Goal: Task Accomplishment & Management: Use online tool/utility

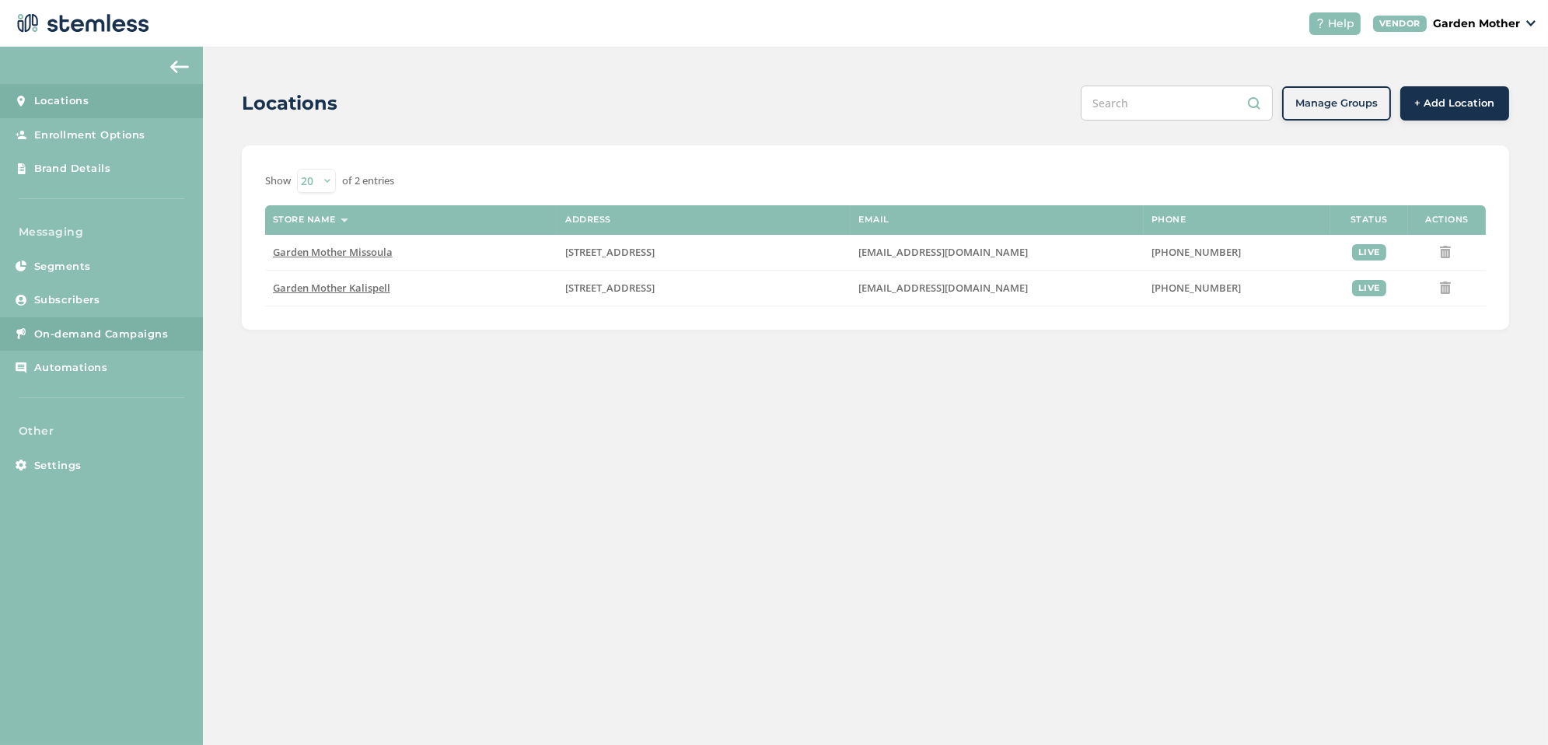
click at [140, 326] on span "On-demand Campaigns" at bounding box center [101, 334] width 134 height 16
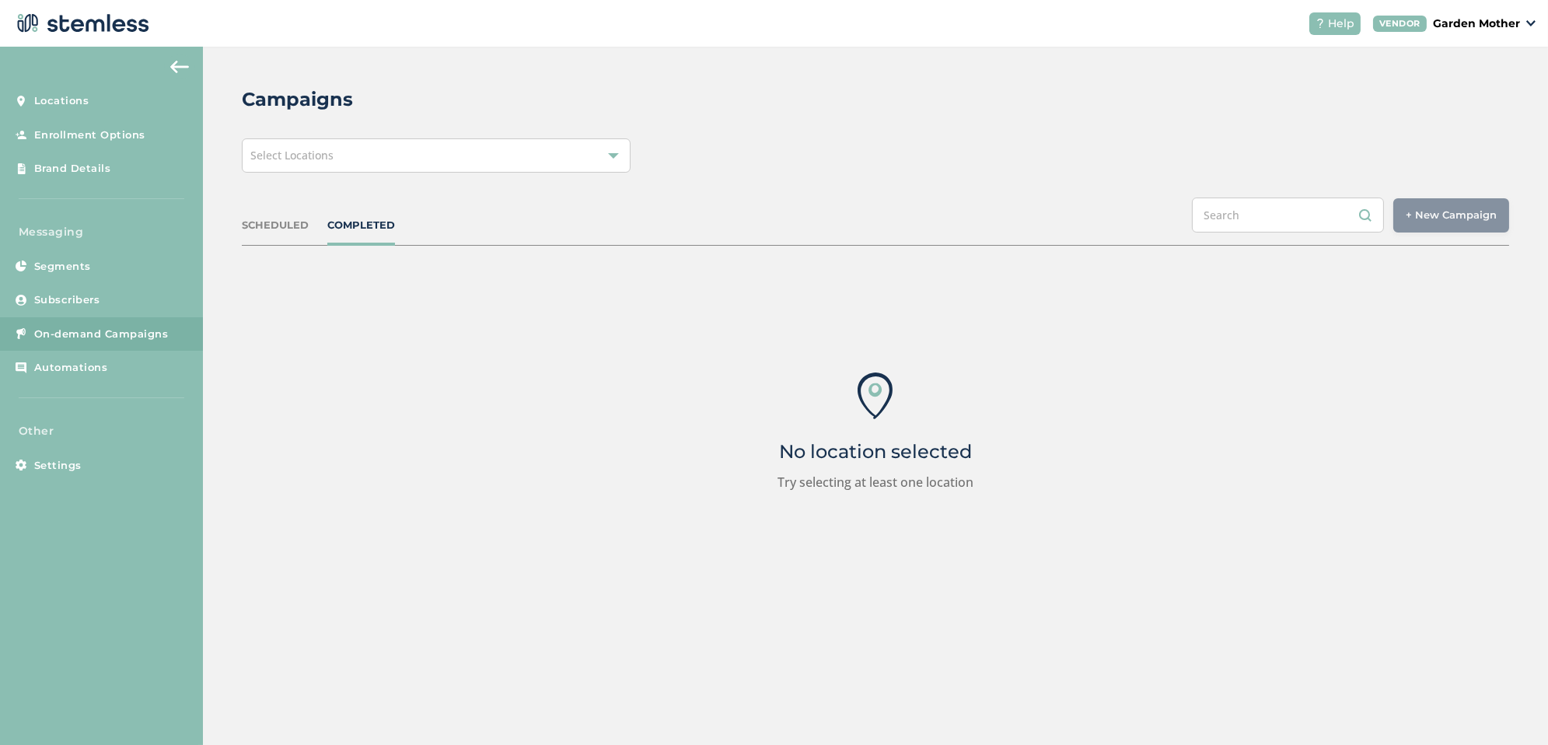
click at [497, 166] on div "Select Locations" at bounding box center [436, 155] width 389 height 34
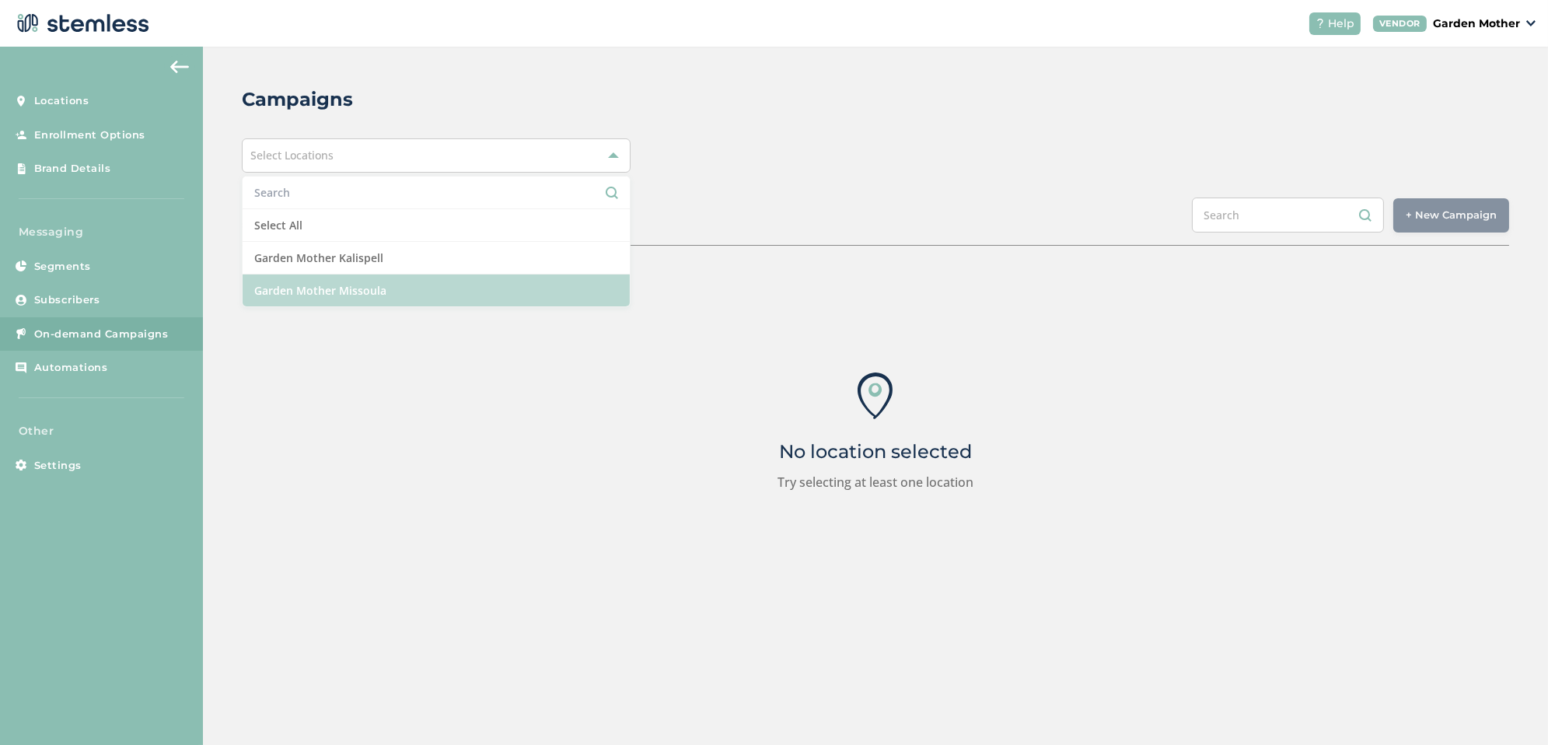
click at [449, 291] on li "Garden Mother Missoula" at bounding box center [436, 290] width 387 height 32
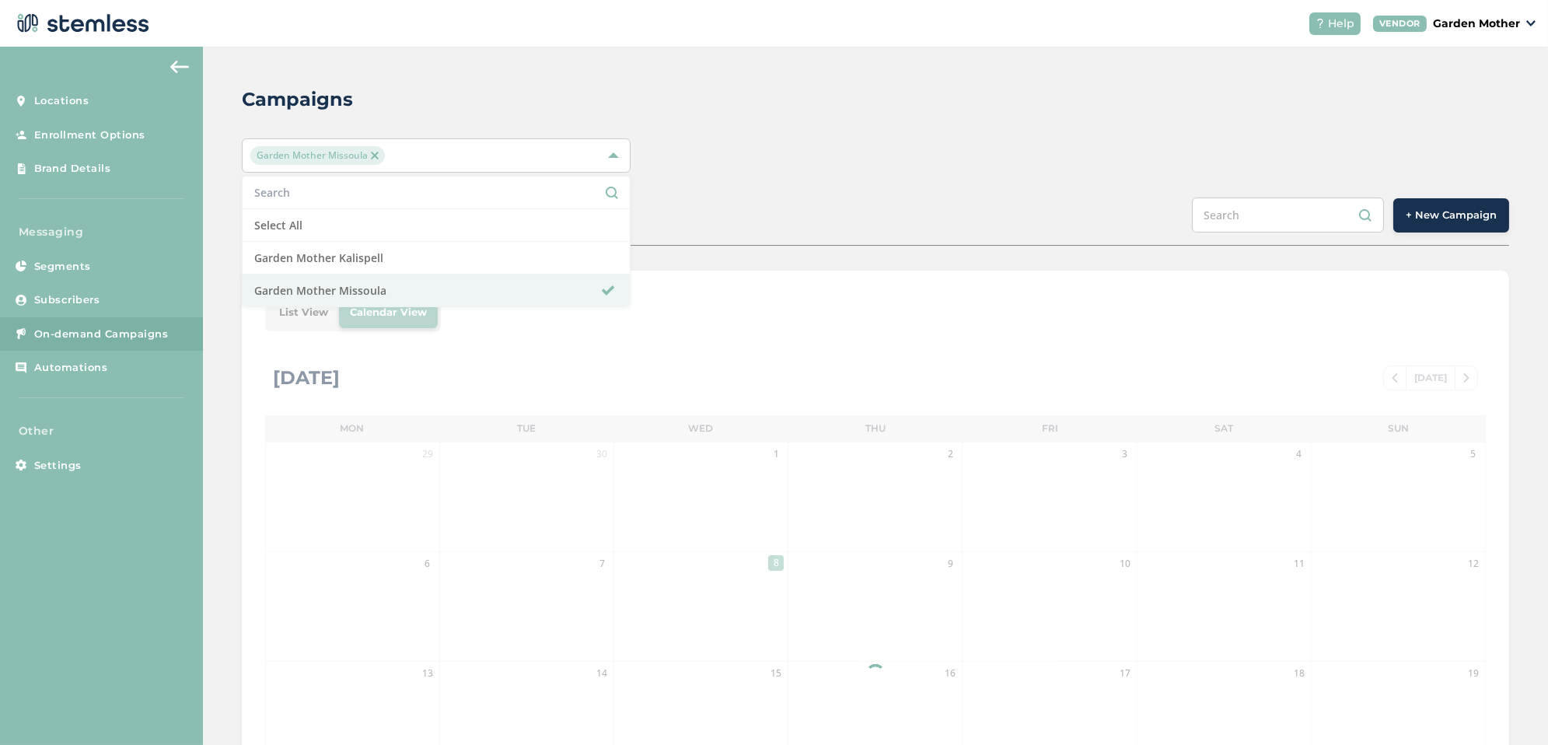
click at [852, 178] on div "Campaigns Garden Mother Missoula Select All Garden Mother Kalispell Garden Moth…" at bounding box center [875, 550] width 1345 height 1006
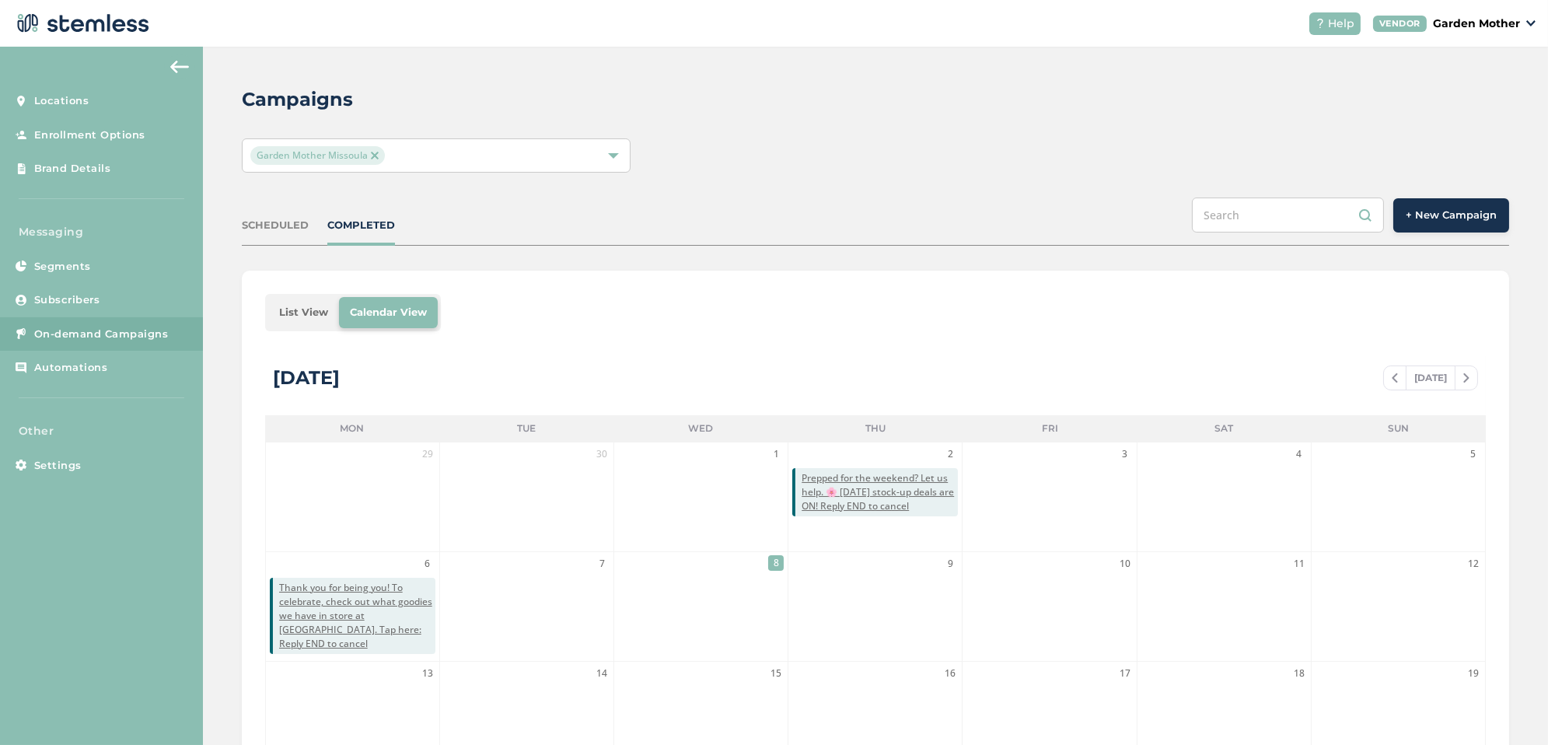
click at [1496, 235] on div "SCHEDULED COMPLETED + New Campaign" at bounding box center [875, 221] width 1267 height 48
click at [1467, 215] on span "+ New Campaign" at bounding box center [1450, 216] width 91 height 16
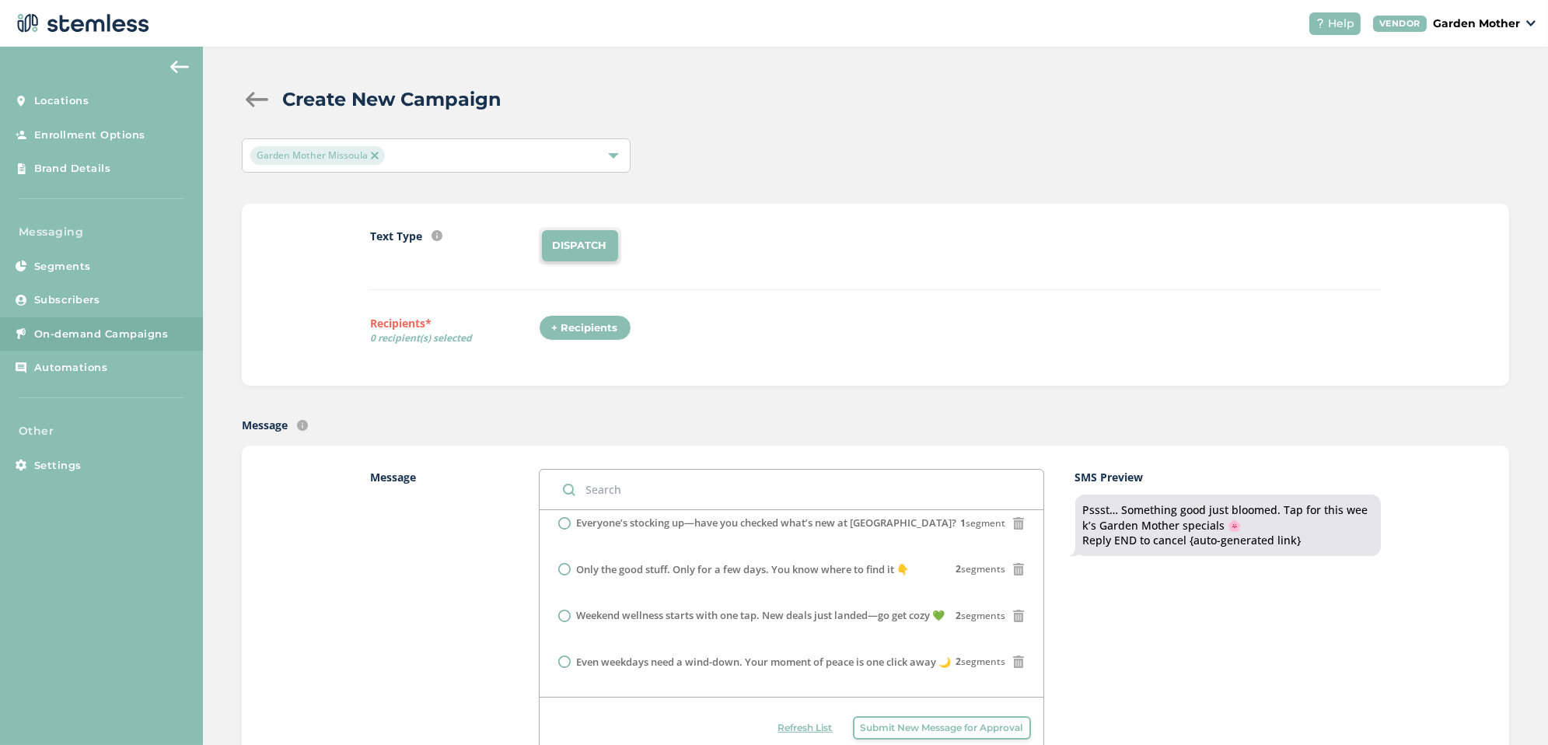
scroll to position [137, 0]
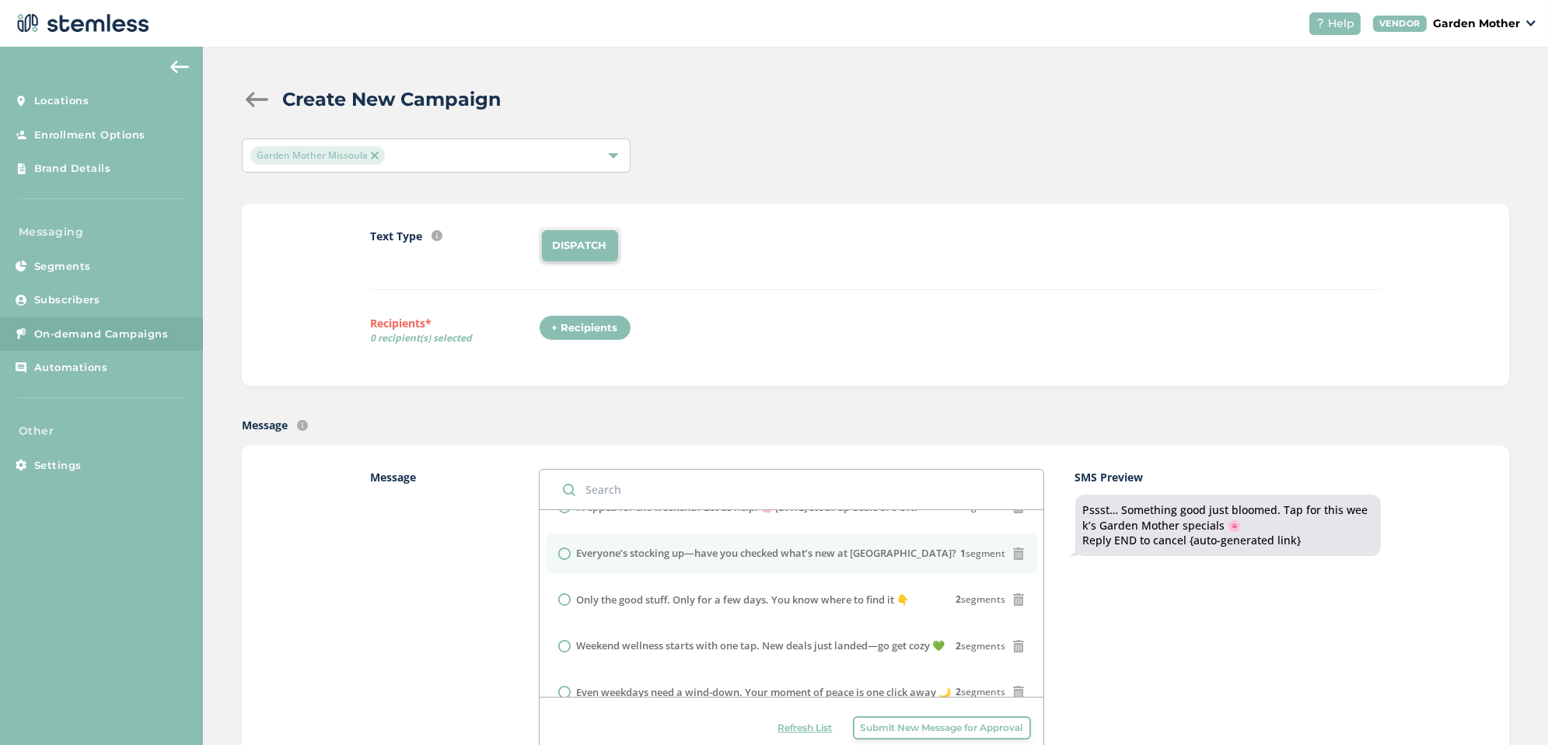
click at [637, 569] on li "Everyone’s stocking up—have you checked what’s new at [GEOGRAPHIC_DATA]? 1 segm…" at bounding box center [791, 553] width 491 height 40
radio input "false"
radio input "true"
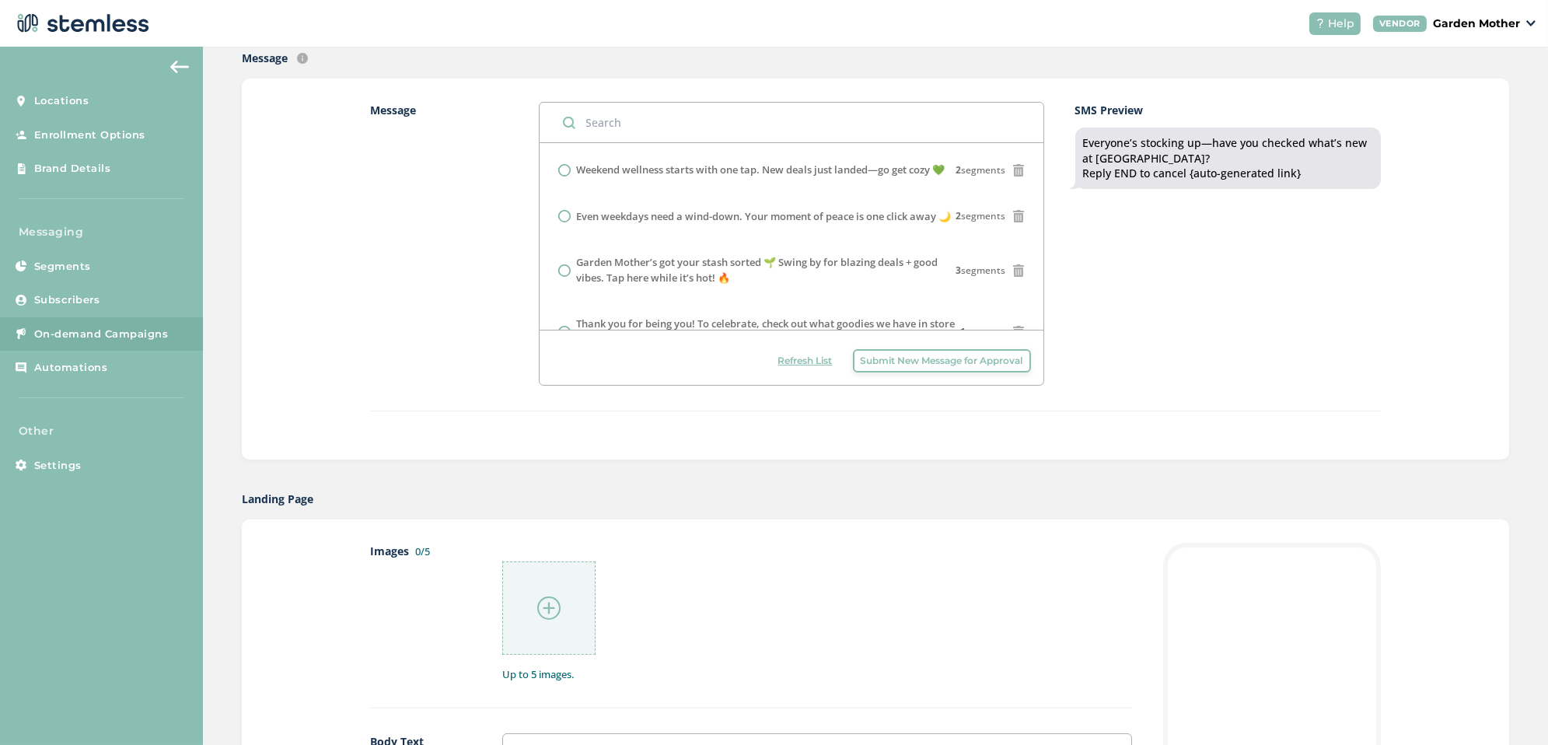
scroll to position [417, 0]
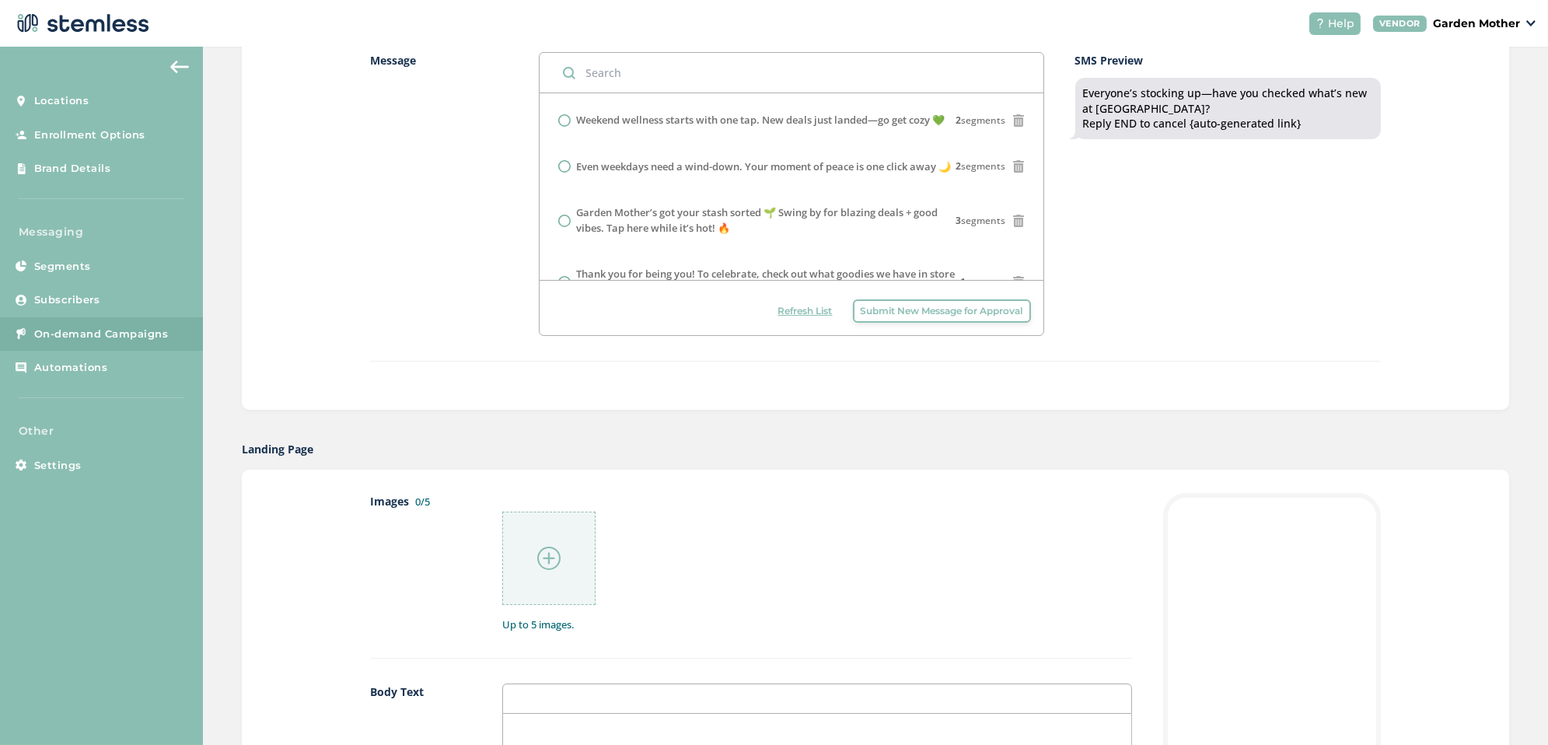
click at [534, 564] on div at bounding box center [548, 557] width 93 height 93
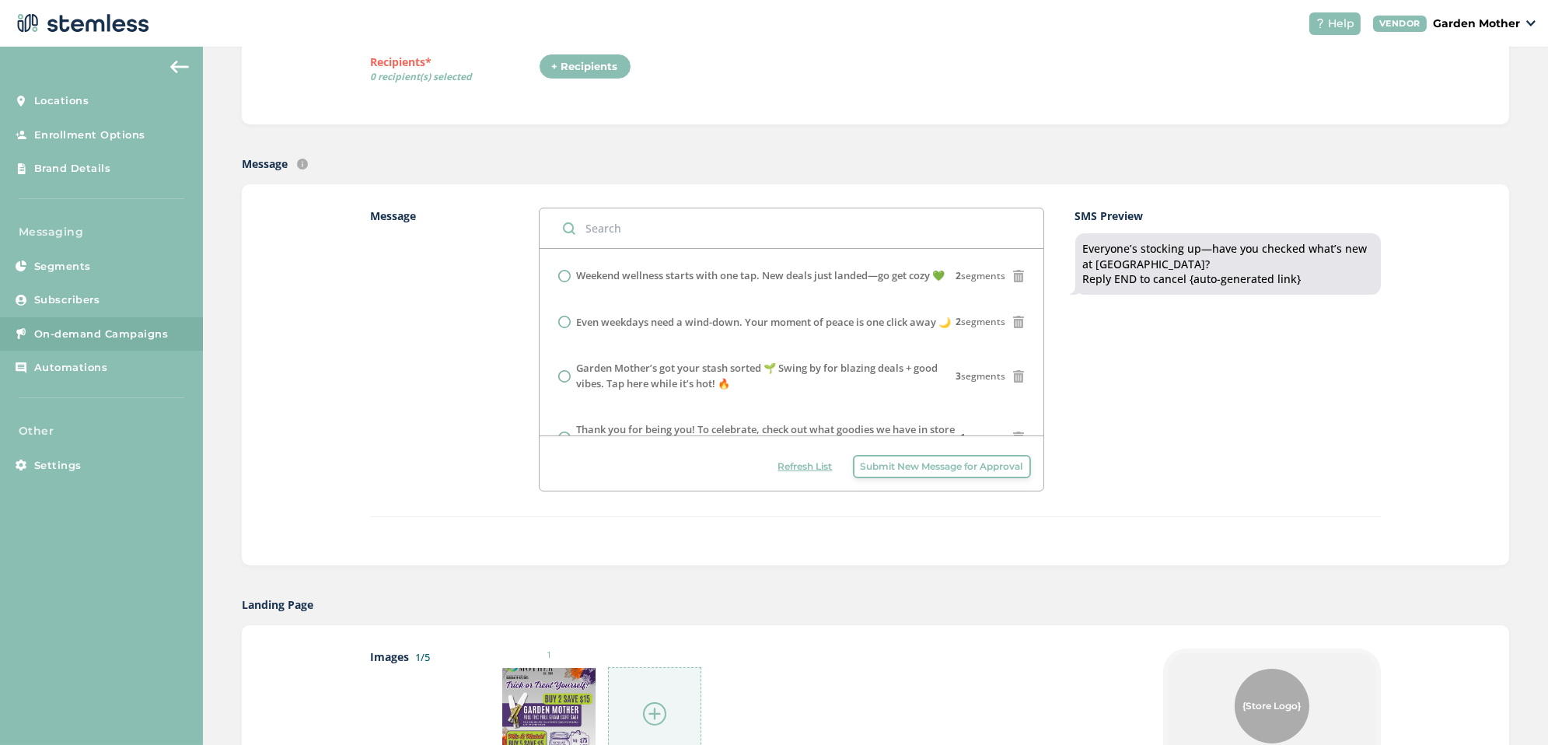
scroll to position [0, 0]
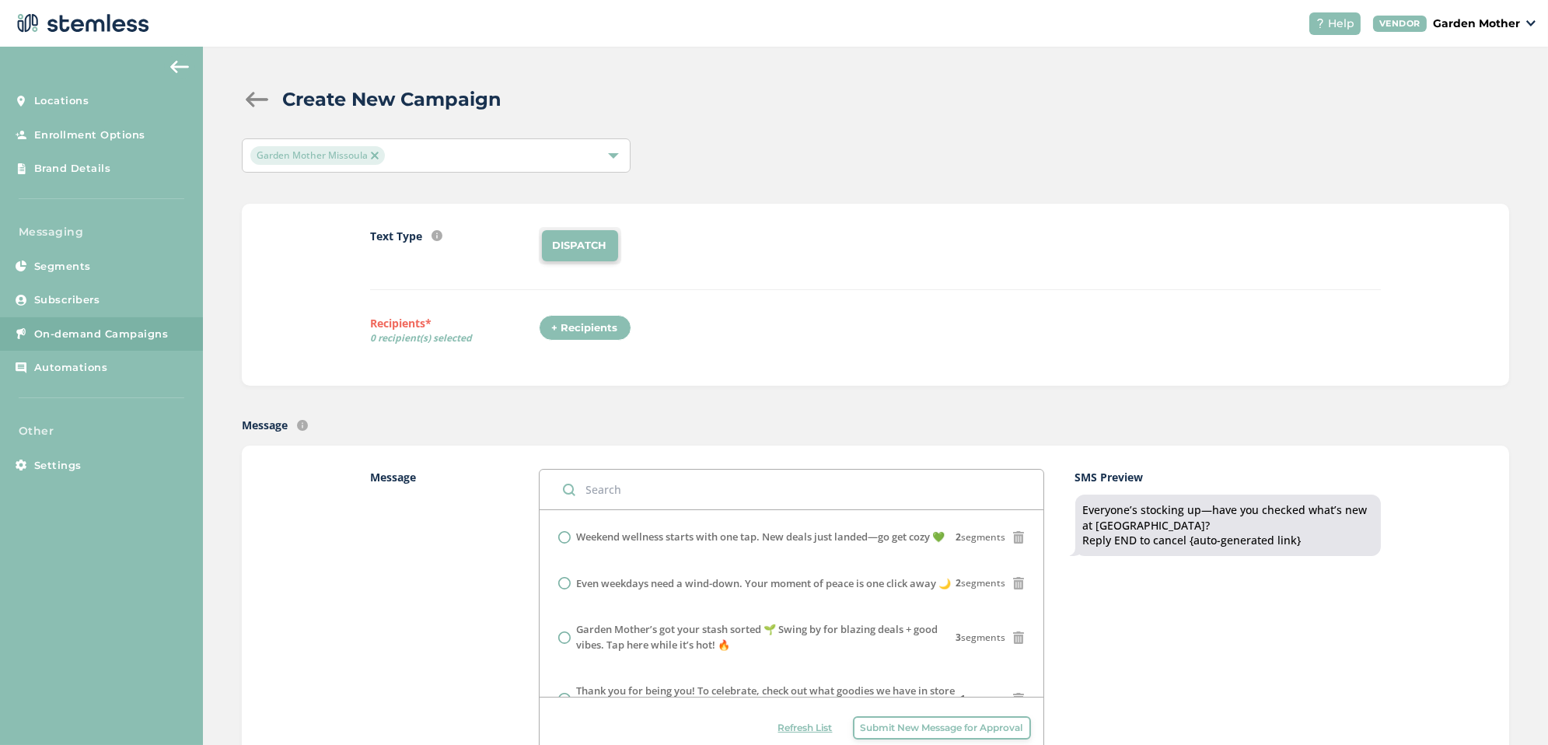
click at [587, 319] on div "+ Recipients" at bounding box center [585, 328] width 93 height 26
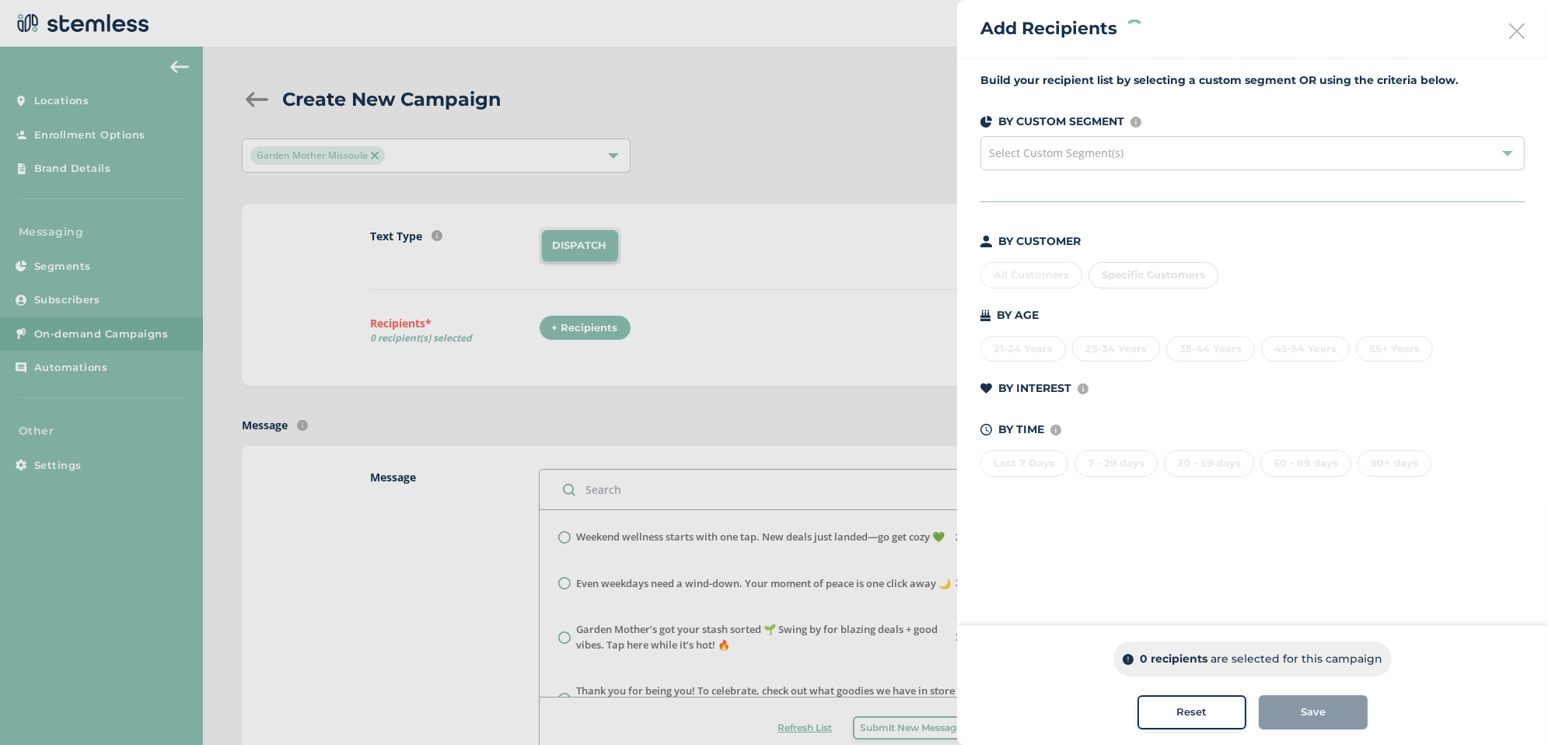
click at [1033, 274] on div "All Customers Specific Customers" at bounding box center [1252, 272] width 544 height 33
click at [1035, 274] on div "All Customers" at bounding box center [1031, 275] width 102 height 26
click at [1335, 708] on div "Save" at bounding box center [1313, 712] width 84 height 16
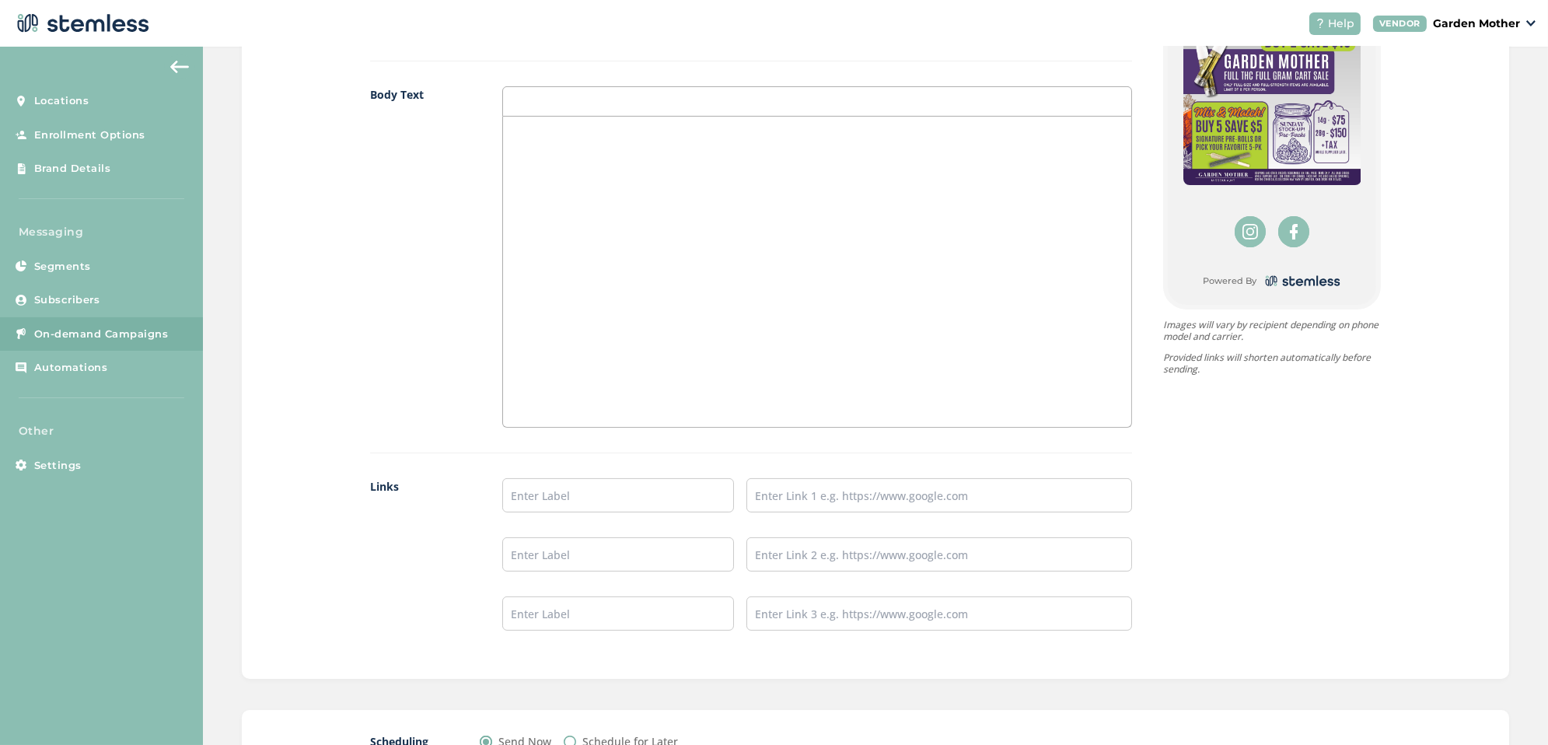
scroll to position [1100, 0]
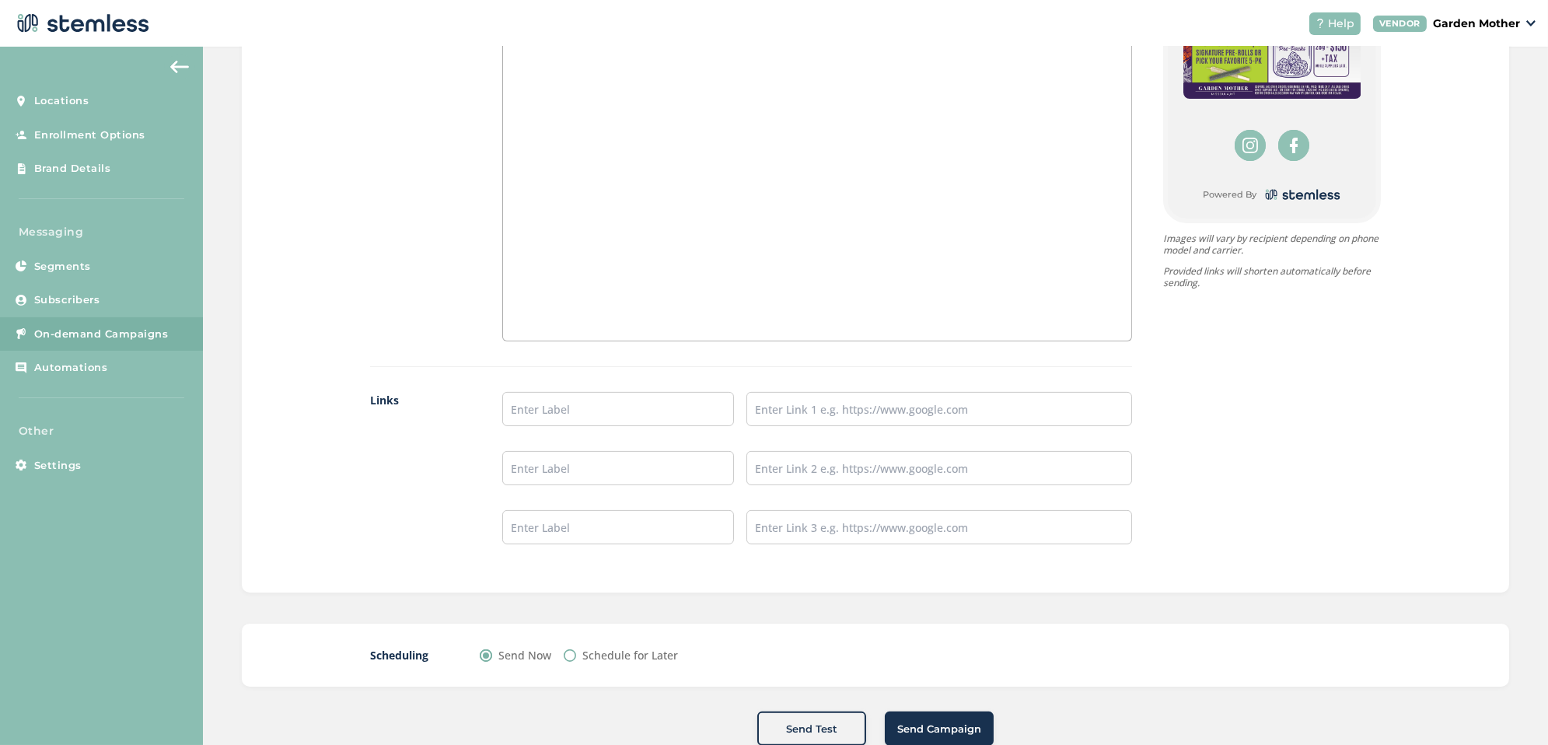
click at [586, 647] on label "Schedule for Later" at bounding box center [630, 655] width 96 height 16
click at [576, 649] on input "Schedule for Later" at bounding box center [570, 655] width 12 height 12
radio input "true"
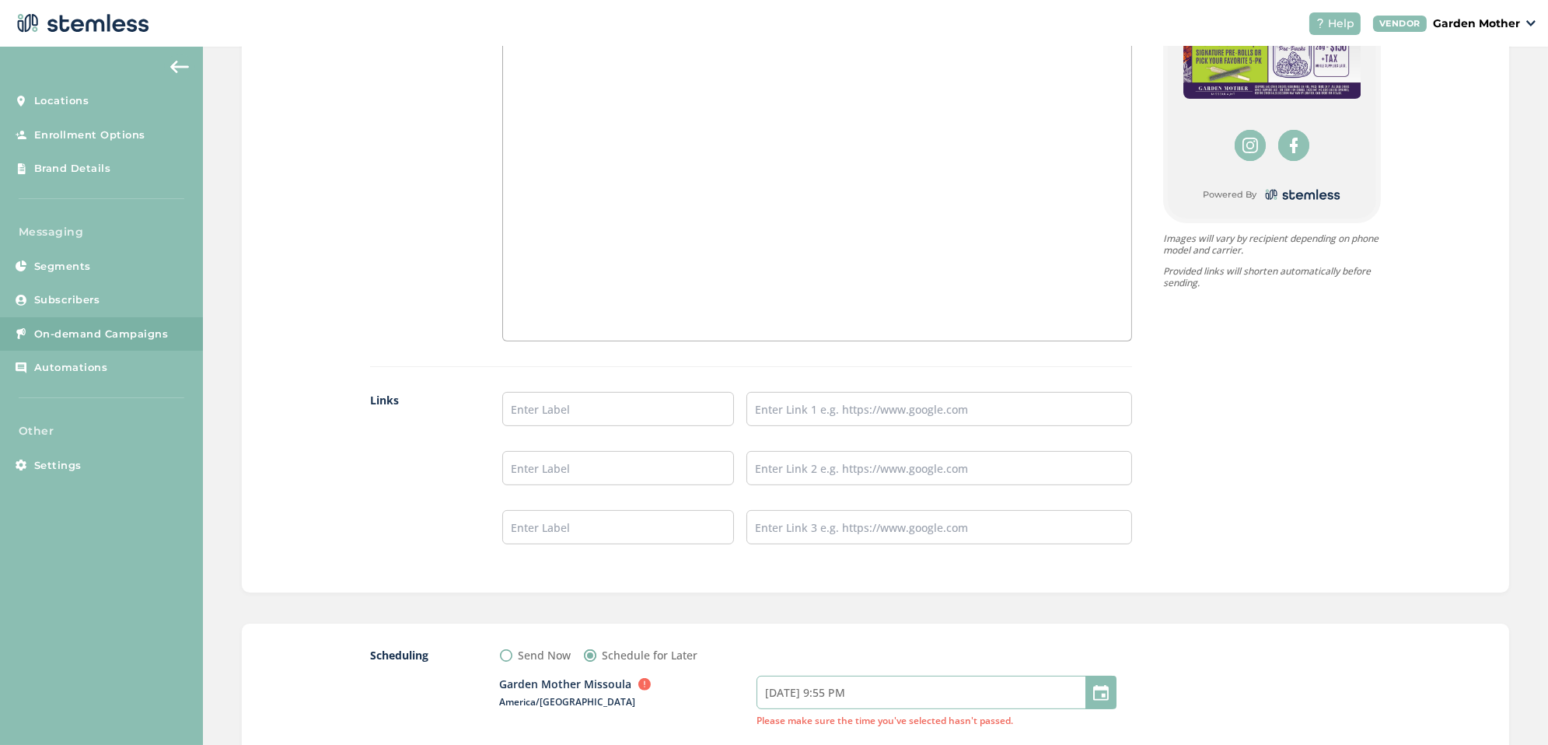
click at [836, 693] on input "[DATE] 9:55 PM" at bounding box center [936, 691] width 360 height 33
select select "21"
select select "55"
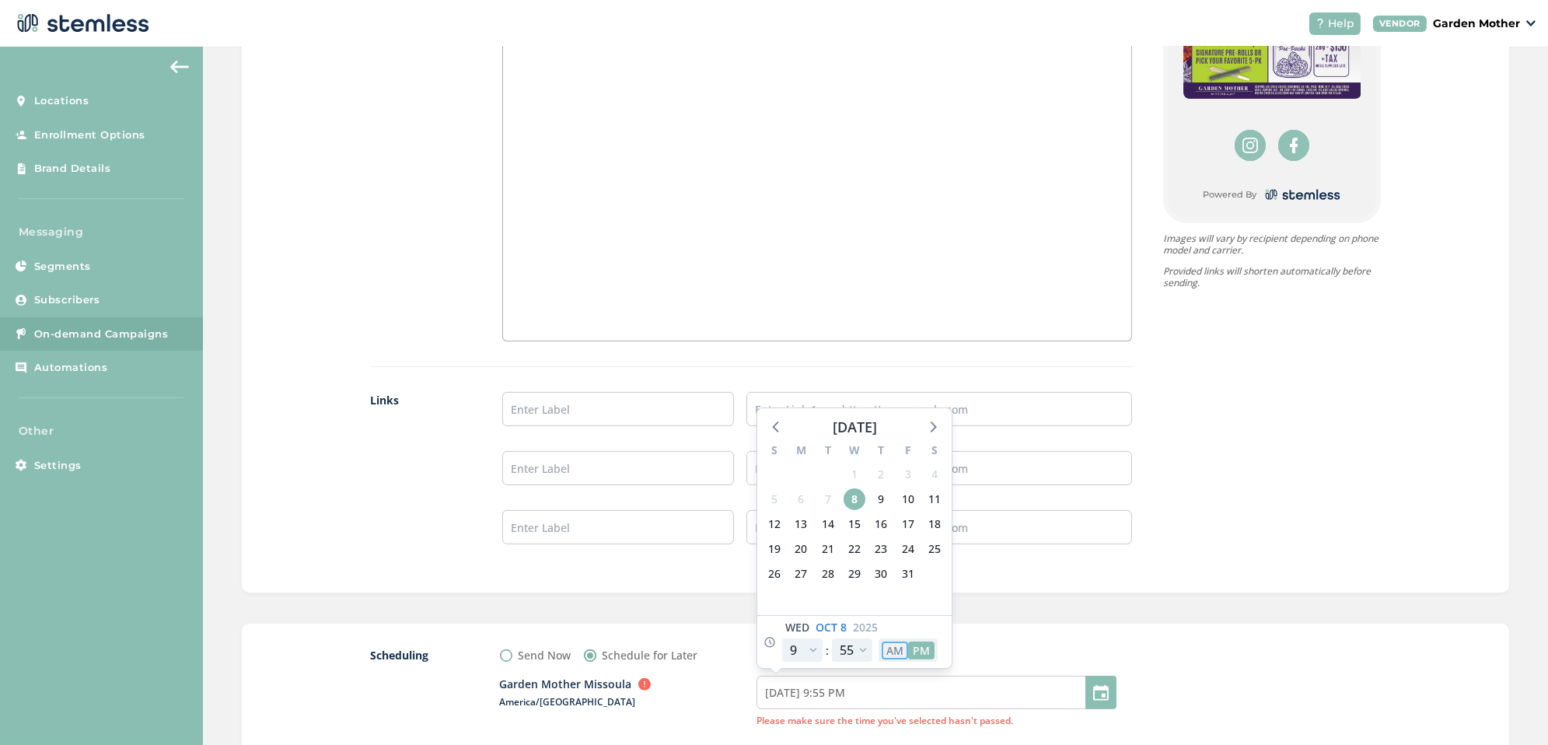
click at [895, 649] on button "AM" at bounding box center [894, 650] width 26 height 18
type input "[DATE] 9:55 AM"
select select "9"
click at [850, 646] on select "00 05 10 15 20 25 30 35 40 45 50 55" at bounding box center [852, 649] width 40 height 23
select select "0"
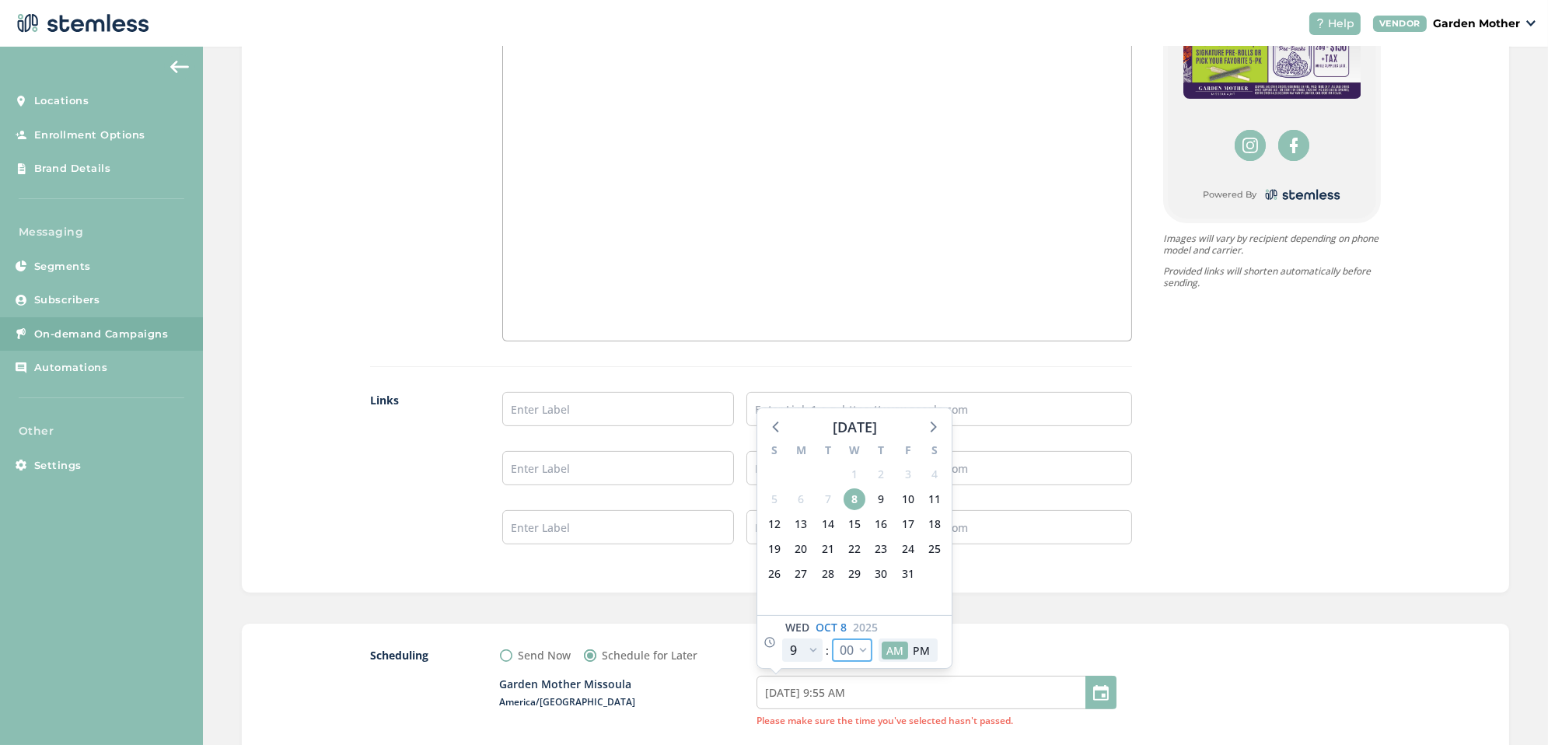
click at [832, 638] on select "00 05 10 15 20 25 30 35 40 45 50 55" at bounding box center [852, 649] width 40 height 23
type input "[DATE] 9:00 AM"
select select "0"
click at [879, 494] on span "9" at bounding box center [881, 499] width 22 height 22
type input "[DATE] 9:00 AM"
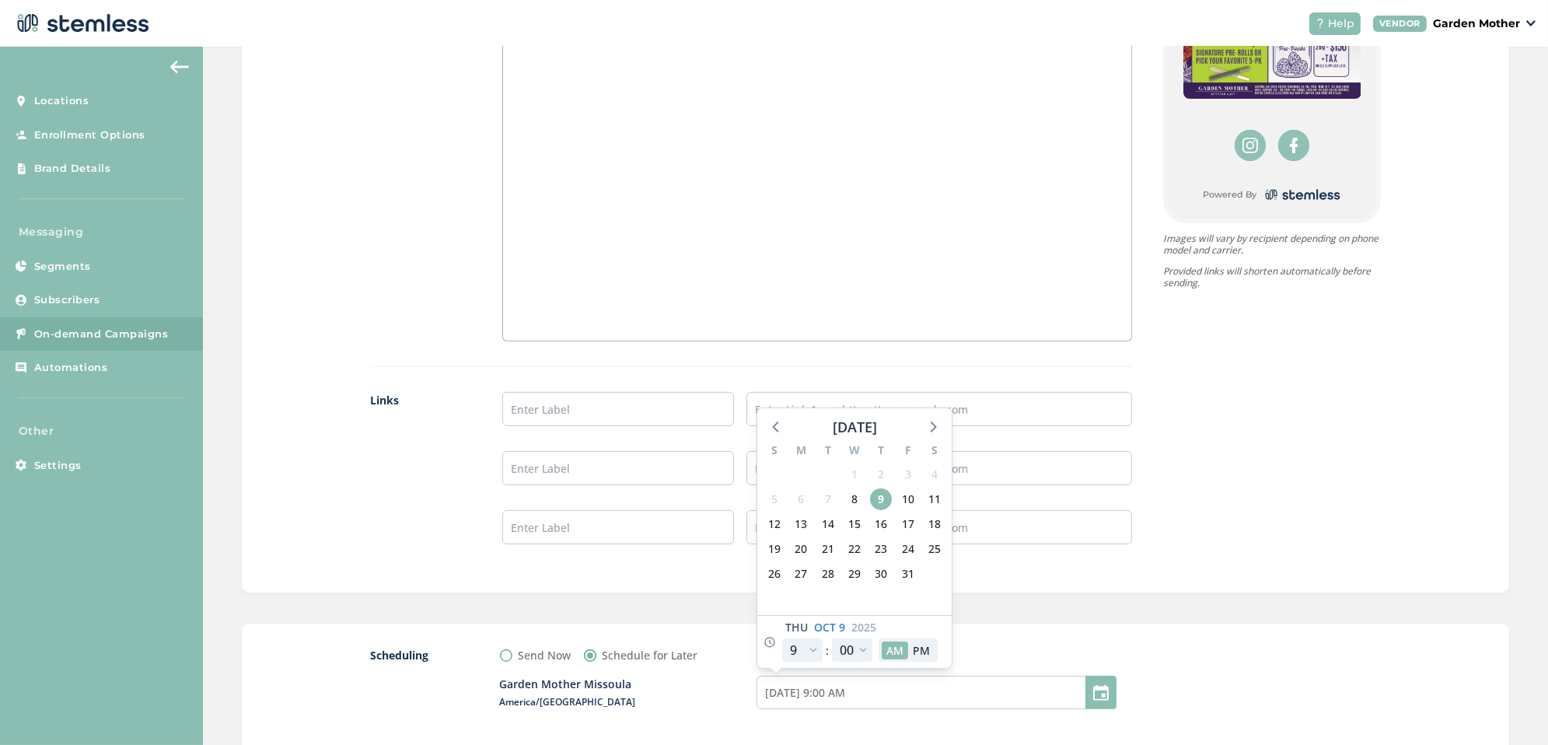
click at [979, 548] on div at bounding box center [817, 480] width 630 height 177
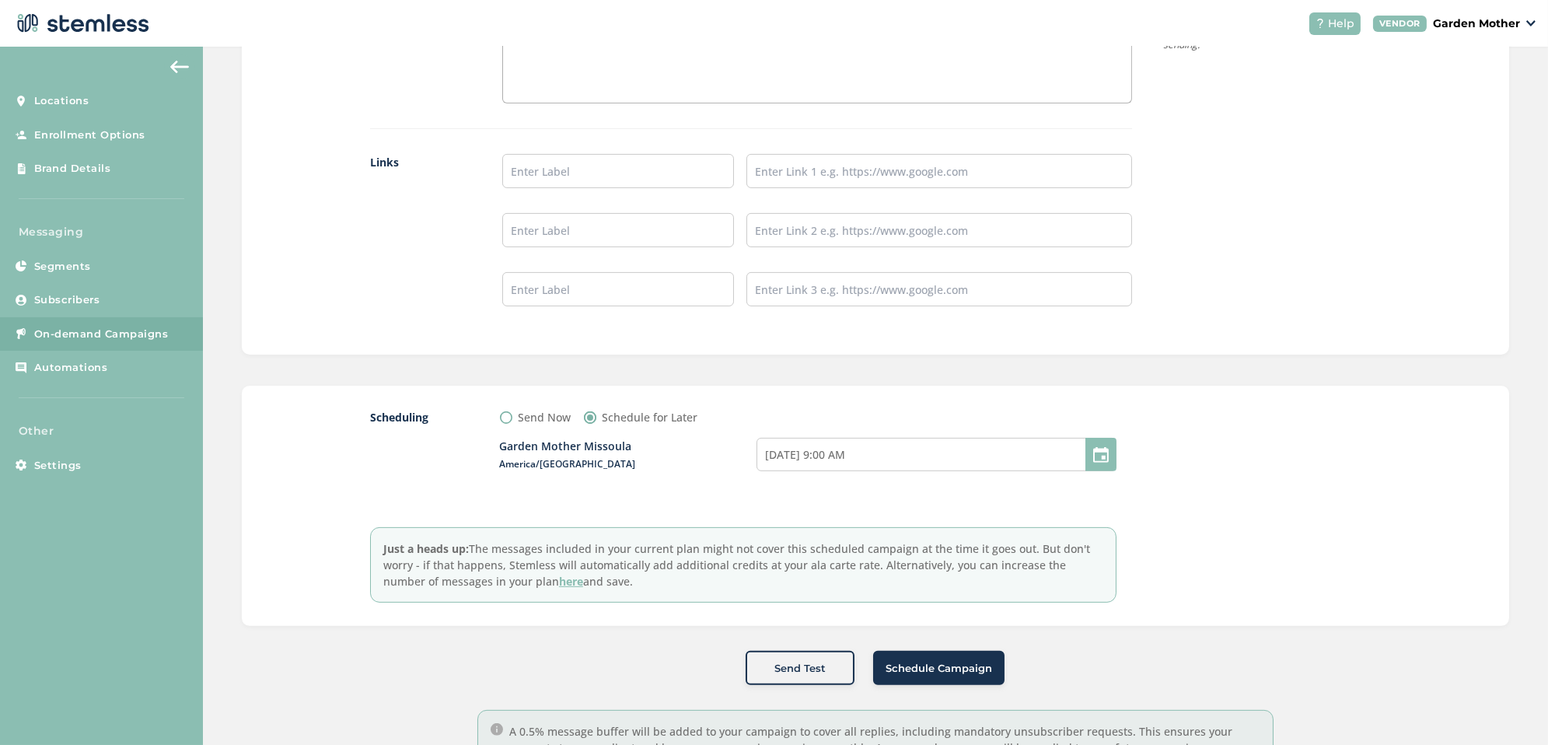
scroll to position [1394, 0]
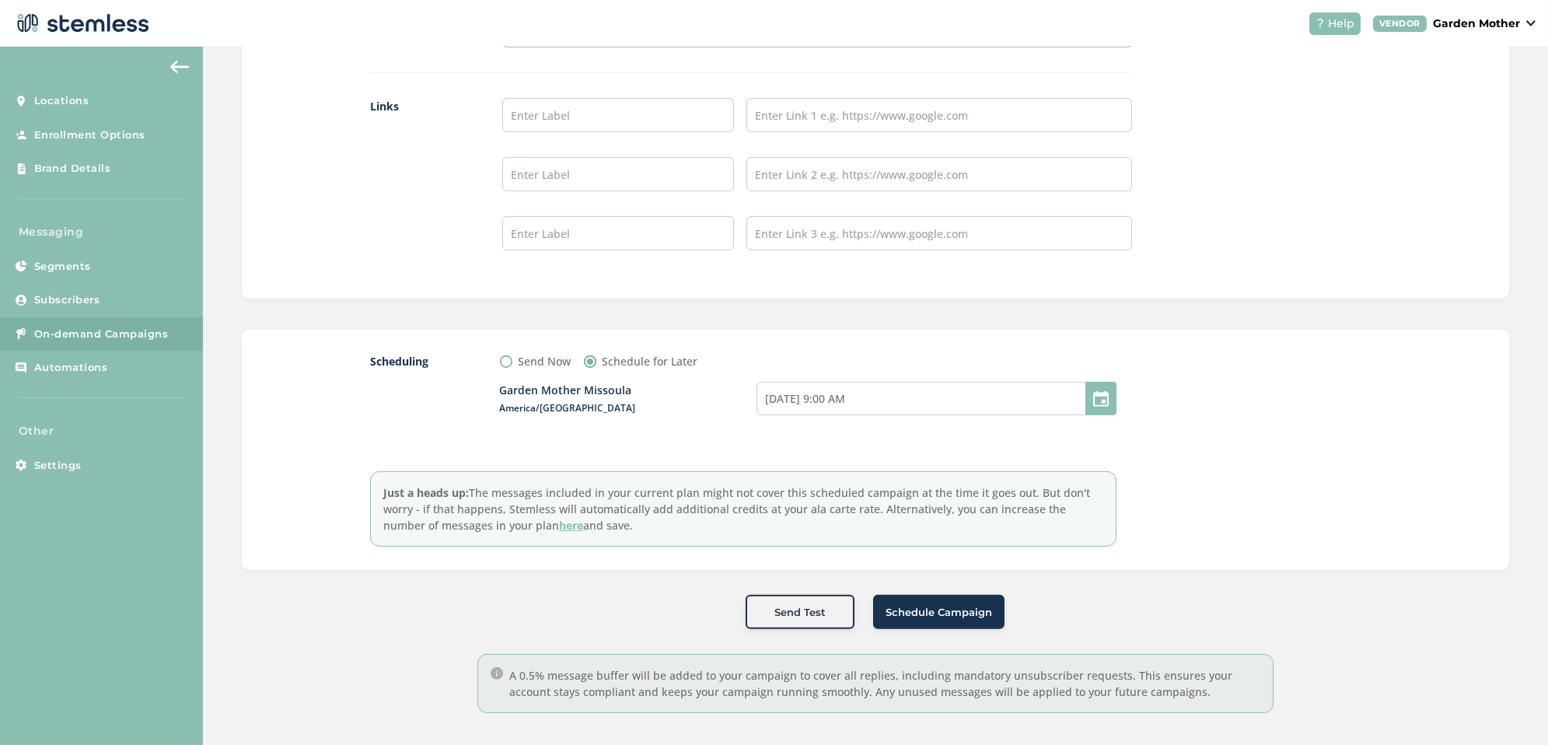
click at [946, 612] on span "Schedule Campaign" at bounding box center [938, 613] width 106 height 16
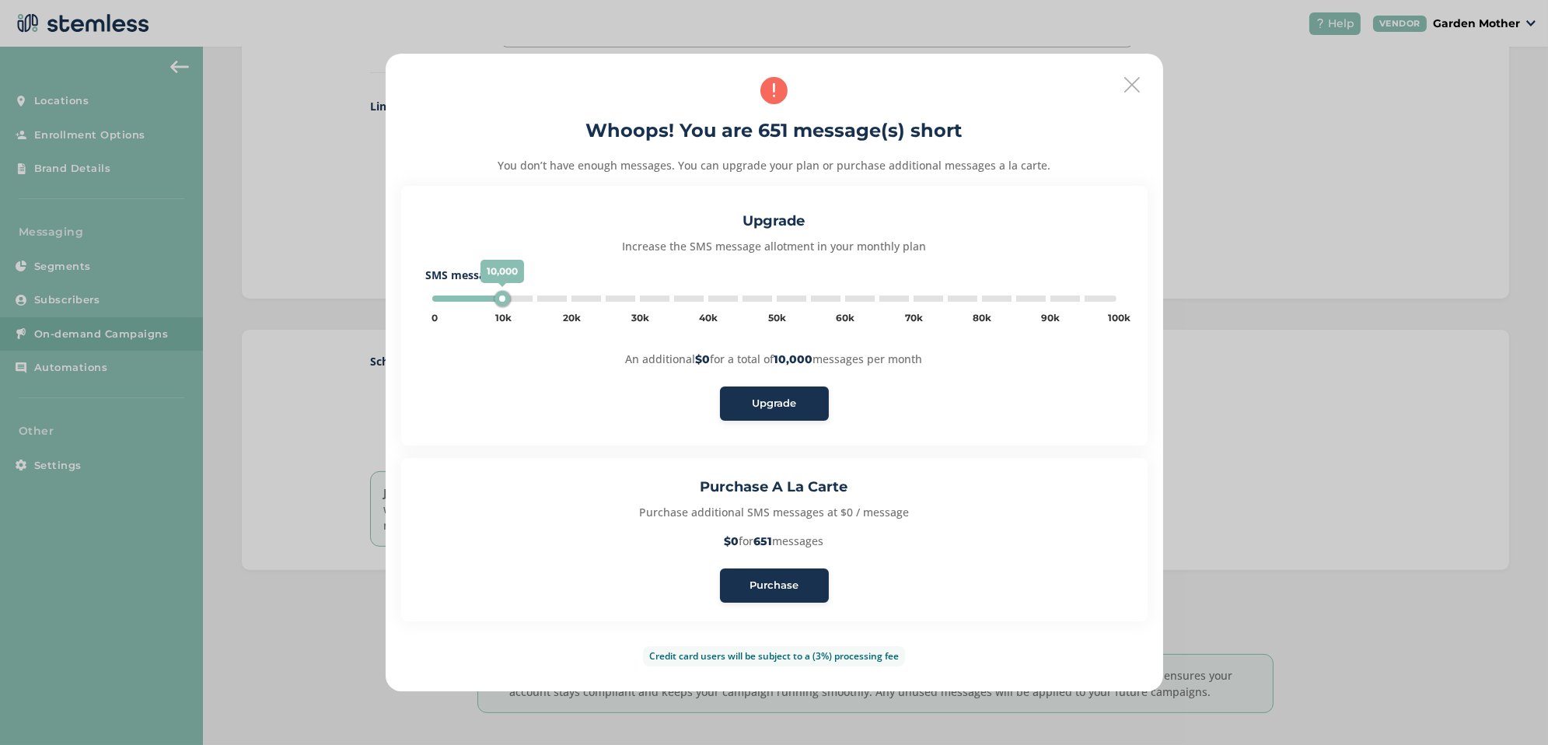
type input "5000"
click at [793, 580] on span "Purchase" at bounding box center [773, 586] width 49 height 16
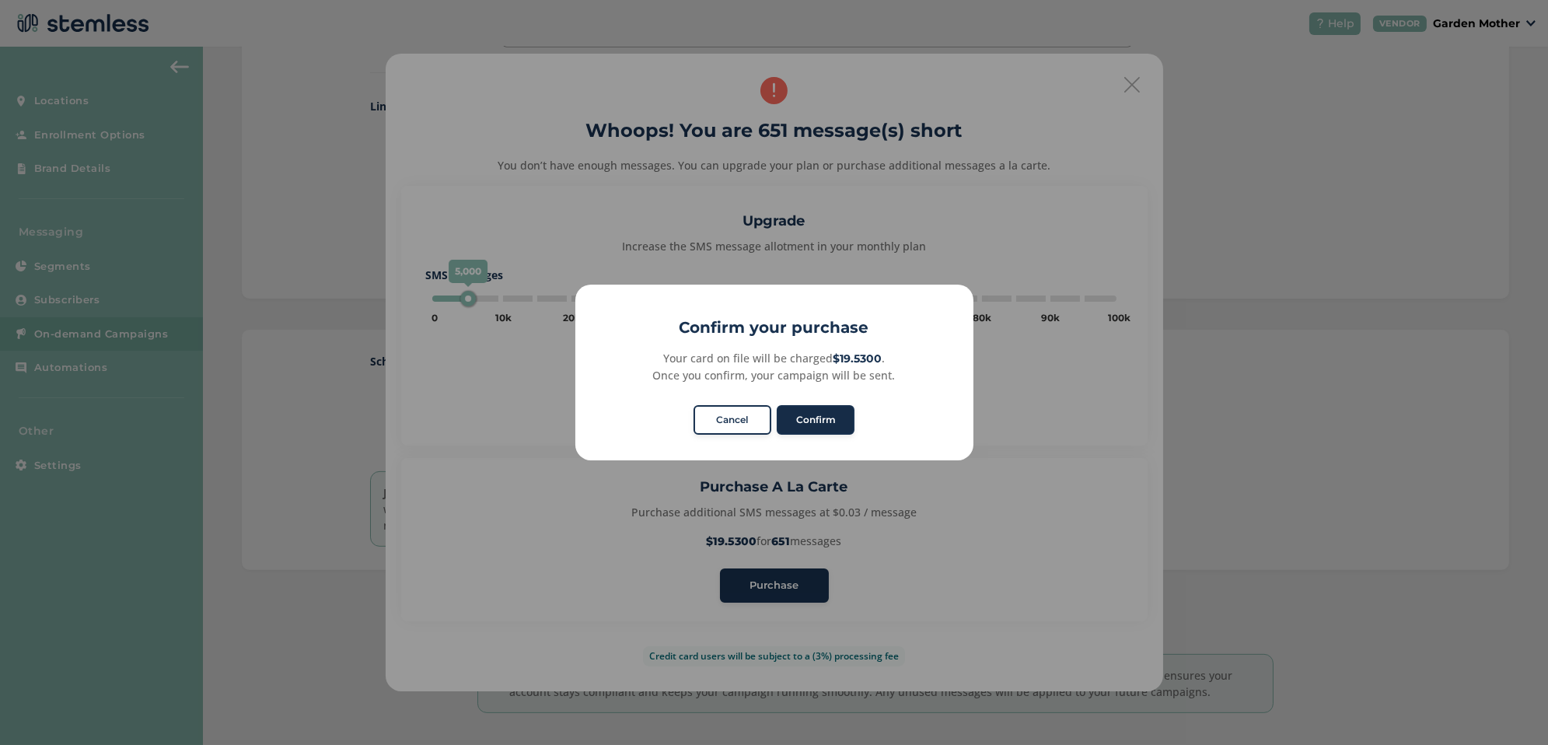
click at [832, 410] on button "Confirm" at bounding box center [816, 420] width 78 height 30
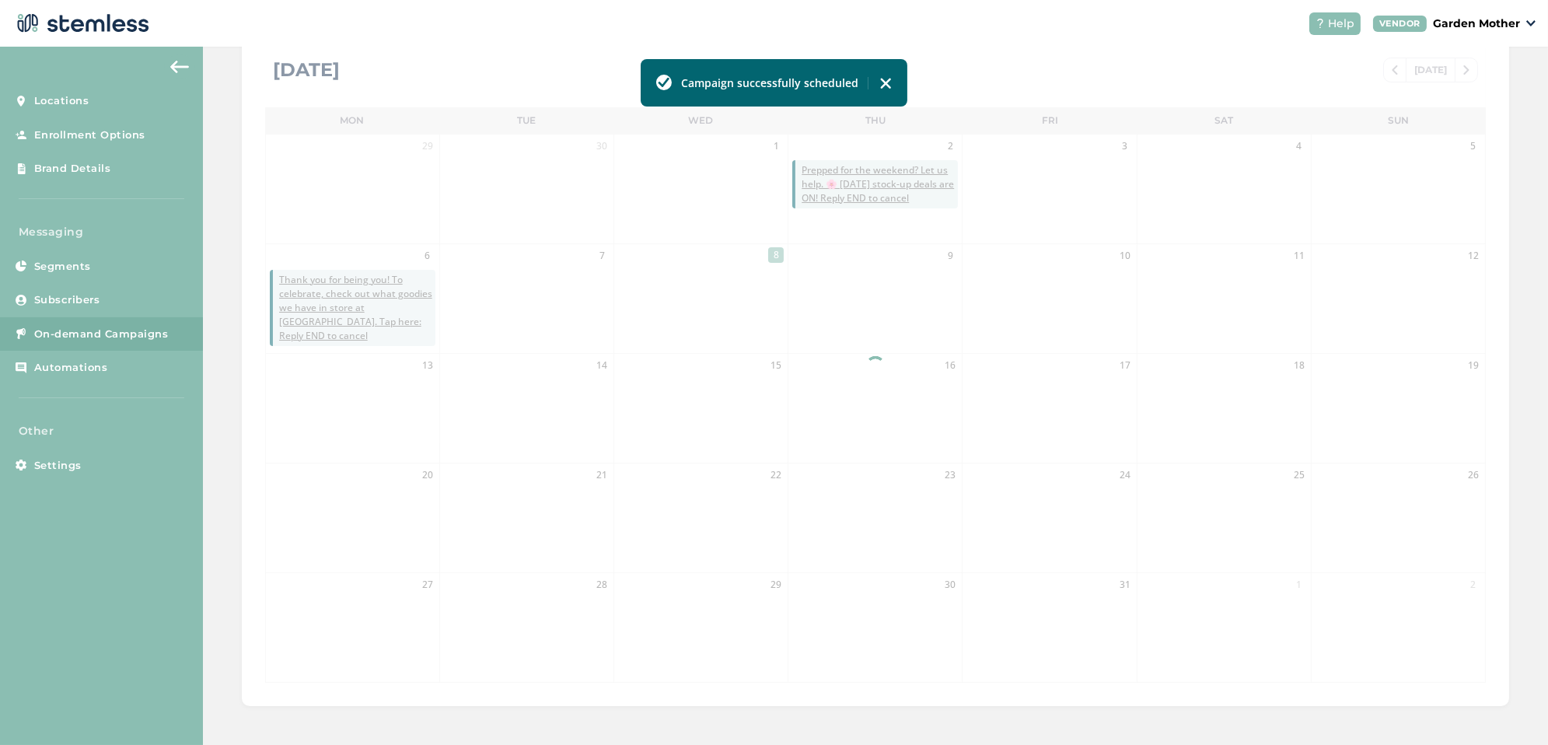
scroll to position [305, 0]
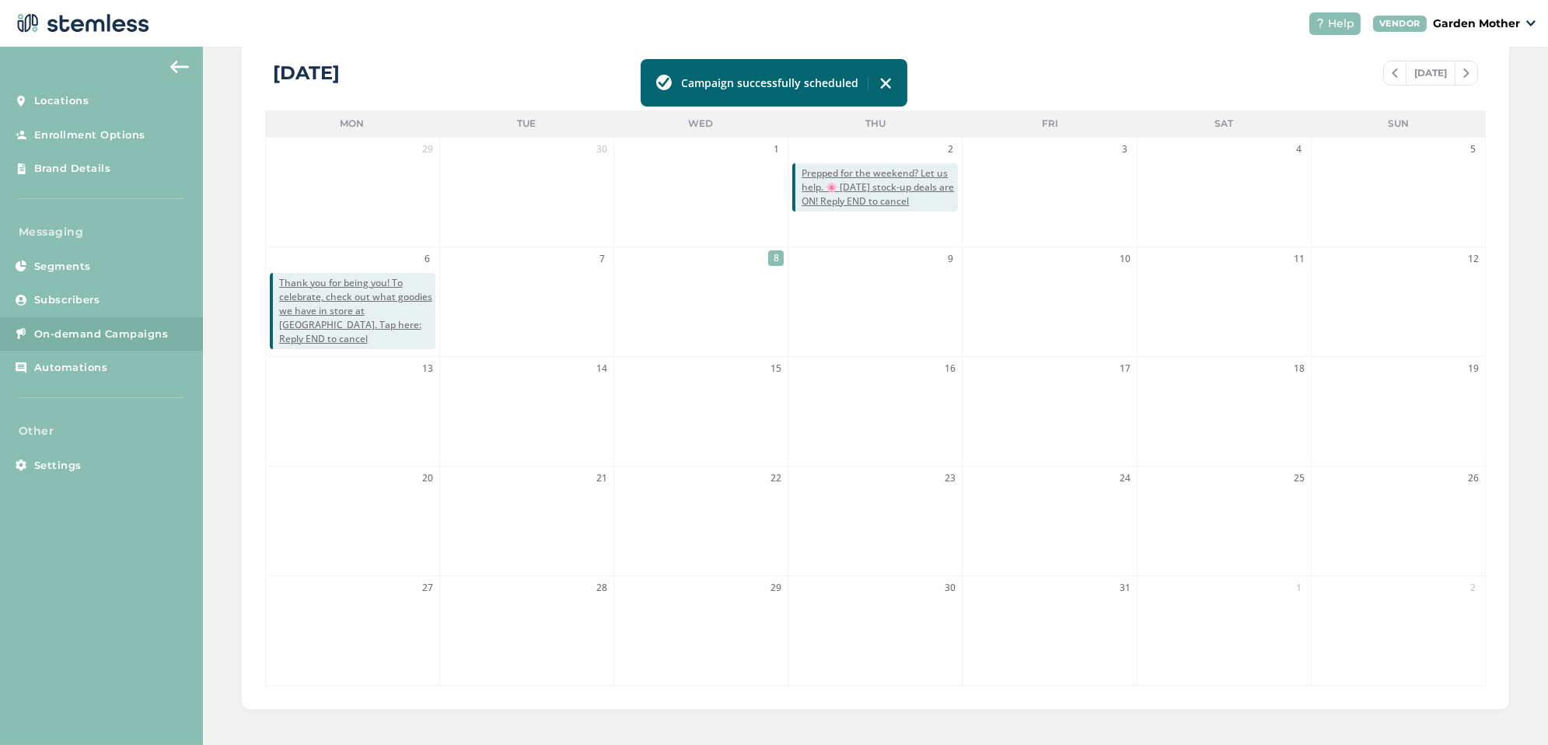
click at [885, 86] on img at bounding box center [885, 83] width 12 height 12
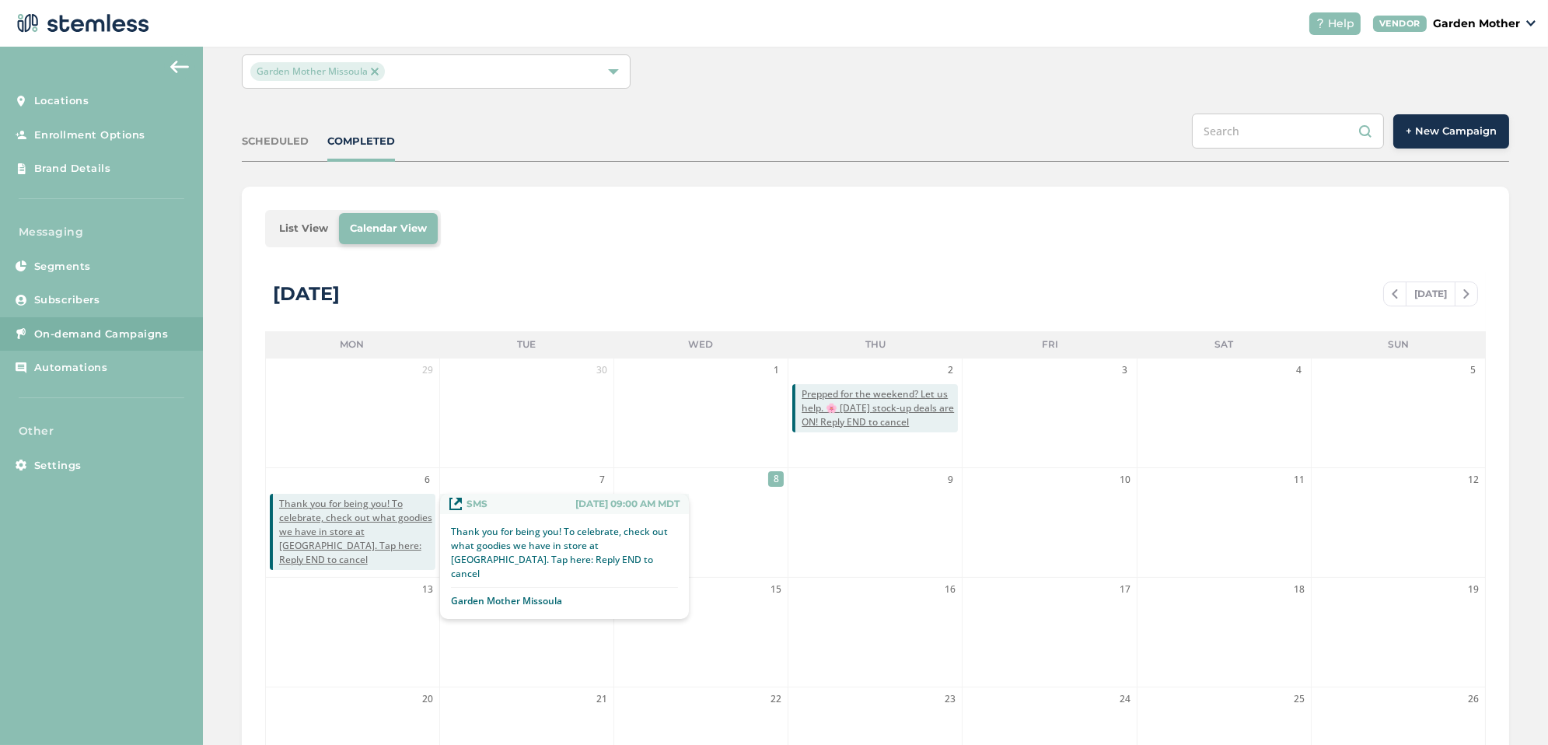
scroll to position [0, 0]
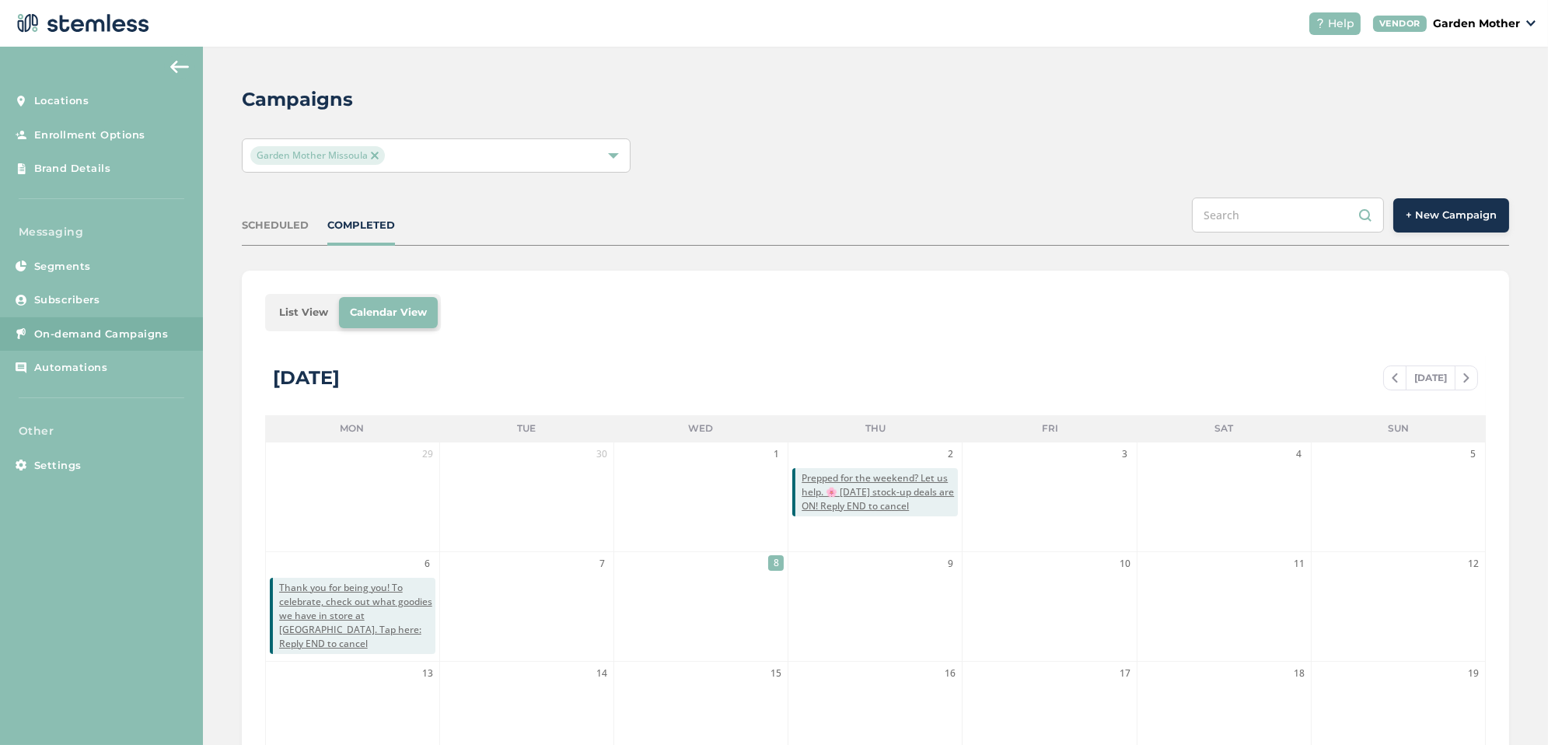
click at [278, 246] on div "Campaigns Garden Mother [PERSON_NAME] SCHEDULED COMPLETED + New Campaign List V…" at bounding box center [875, 550] width 1345 height 1006
click at [278, 243] on div "SCHEDULED COMPLETED + New Campaign" at bounding box center [875, 221] width 1267 height 48
click at [278, 222] on div "SCHEDULED" at bounding box center [275, 226] width 67 height 16
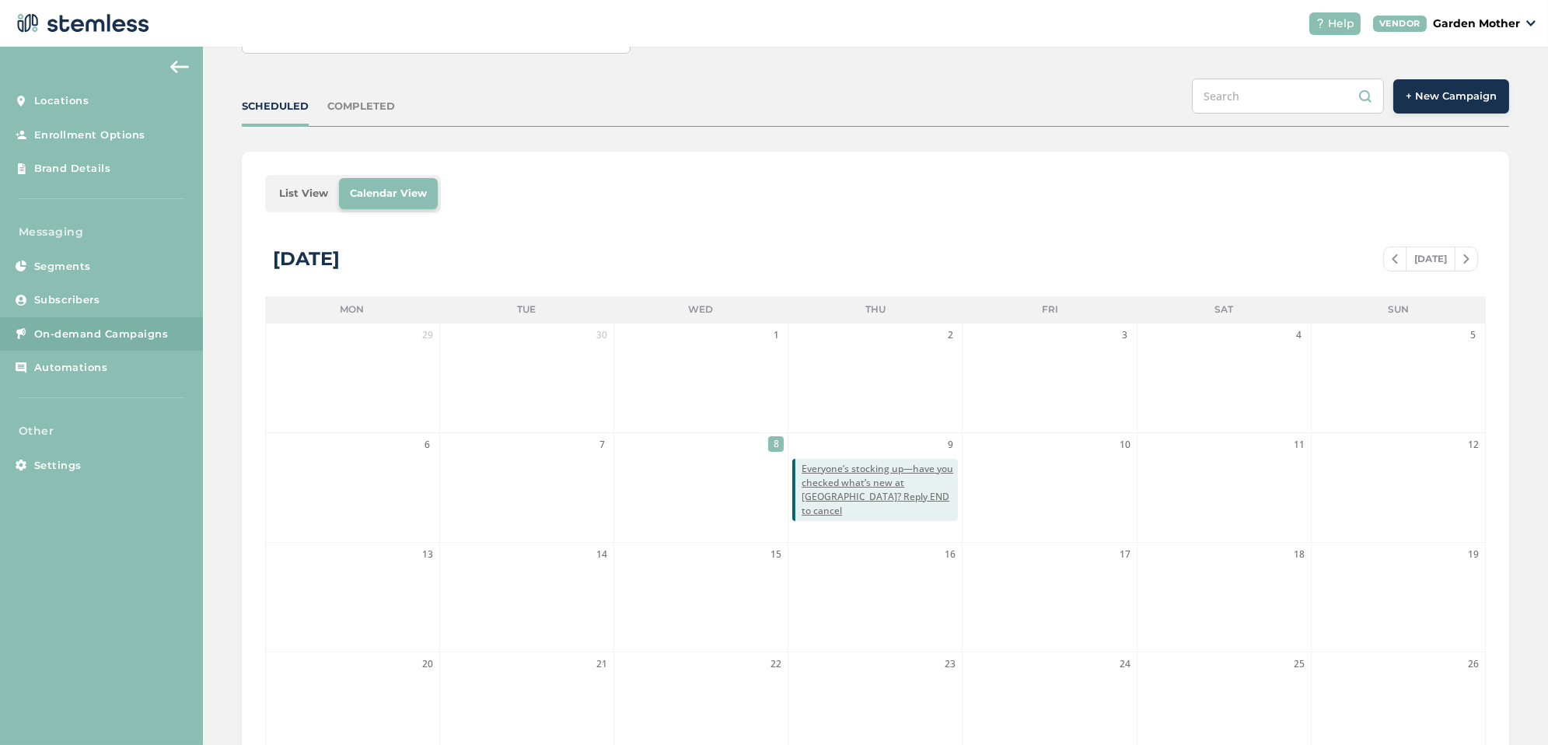
scroll to position [148, 0]
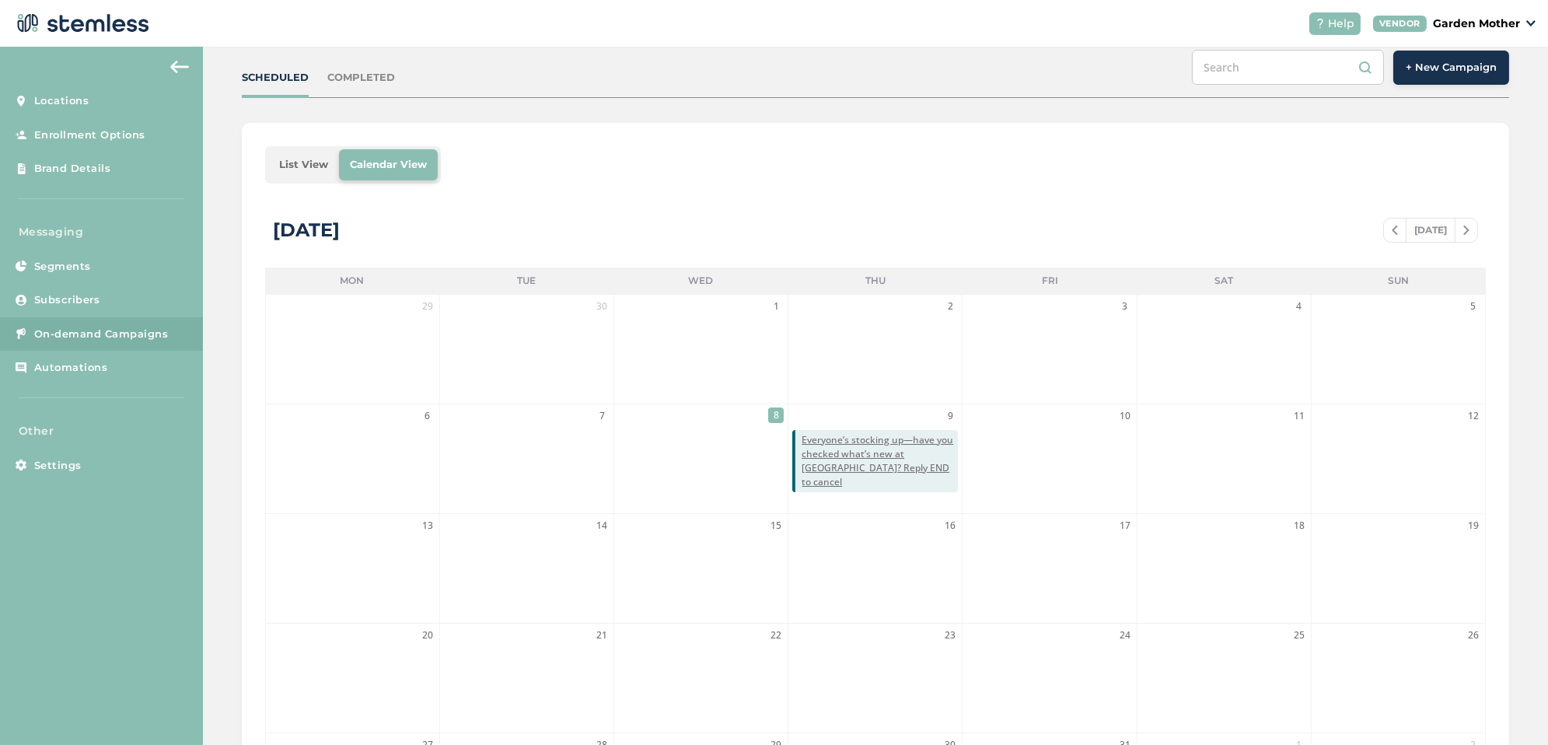
click at [606, 193] on div "List View Calendar View [DATE] [DATE] Mon Tue Wed Thu Fri Sat Sun 29 30 1 2 3 4…" at bounding box center [875, 494] width 1267 height 743
